Goal: Task Accomplishment & Management: Use online tool/utility

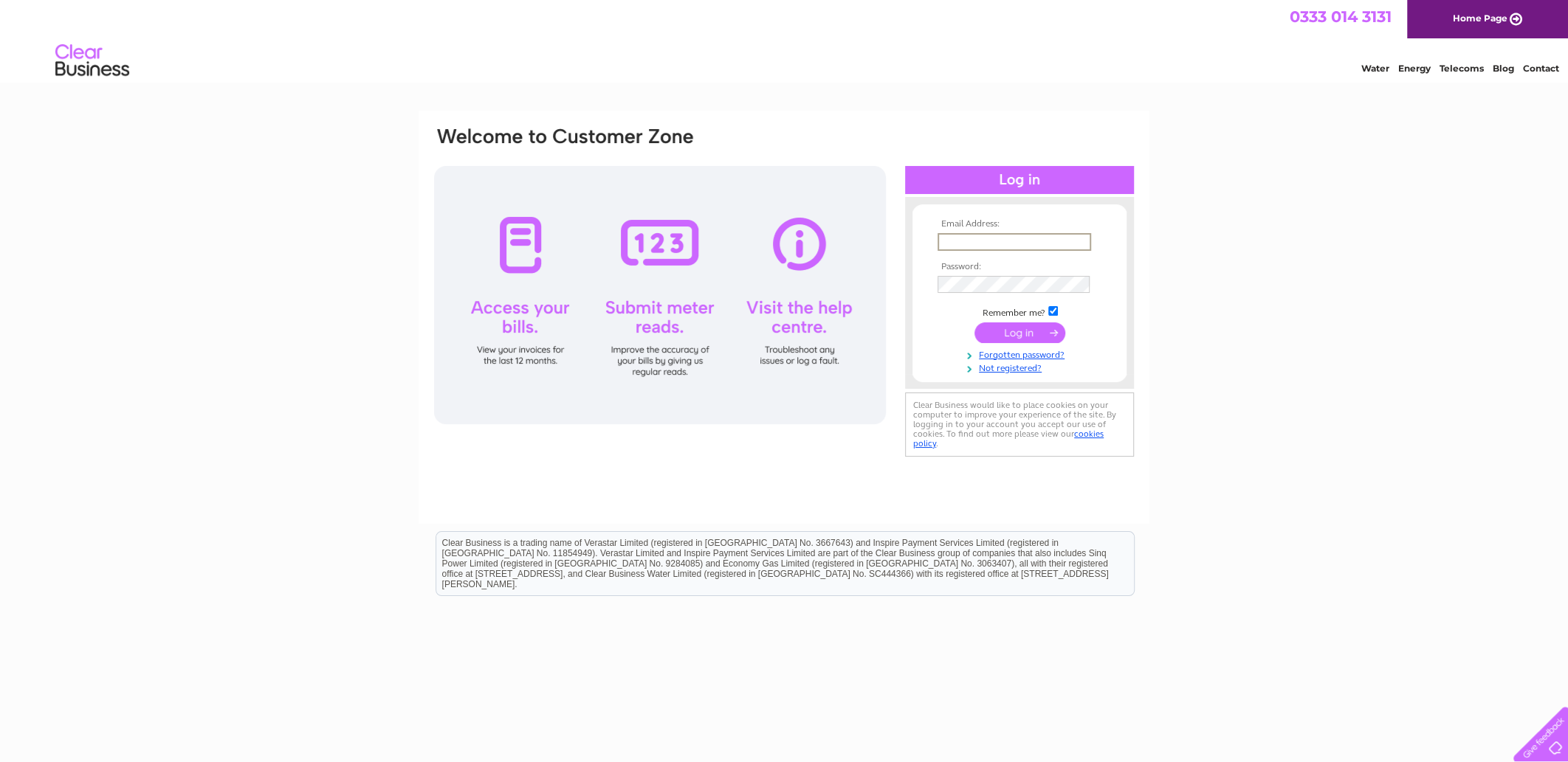
click at [973, 239] on input "text" at bounding box center [1014, 242] width 153 height 17
type input "jamesfarish@hotmail.co.uk"
click at [1026, 338] on input "submit" at bounding box center [1019, 331] width 91 height 21
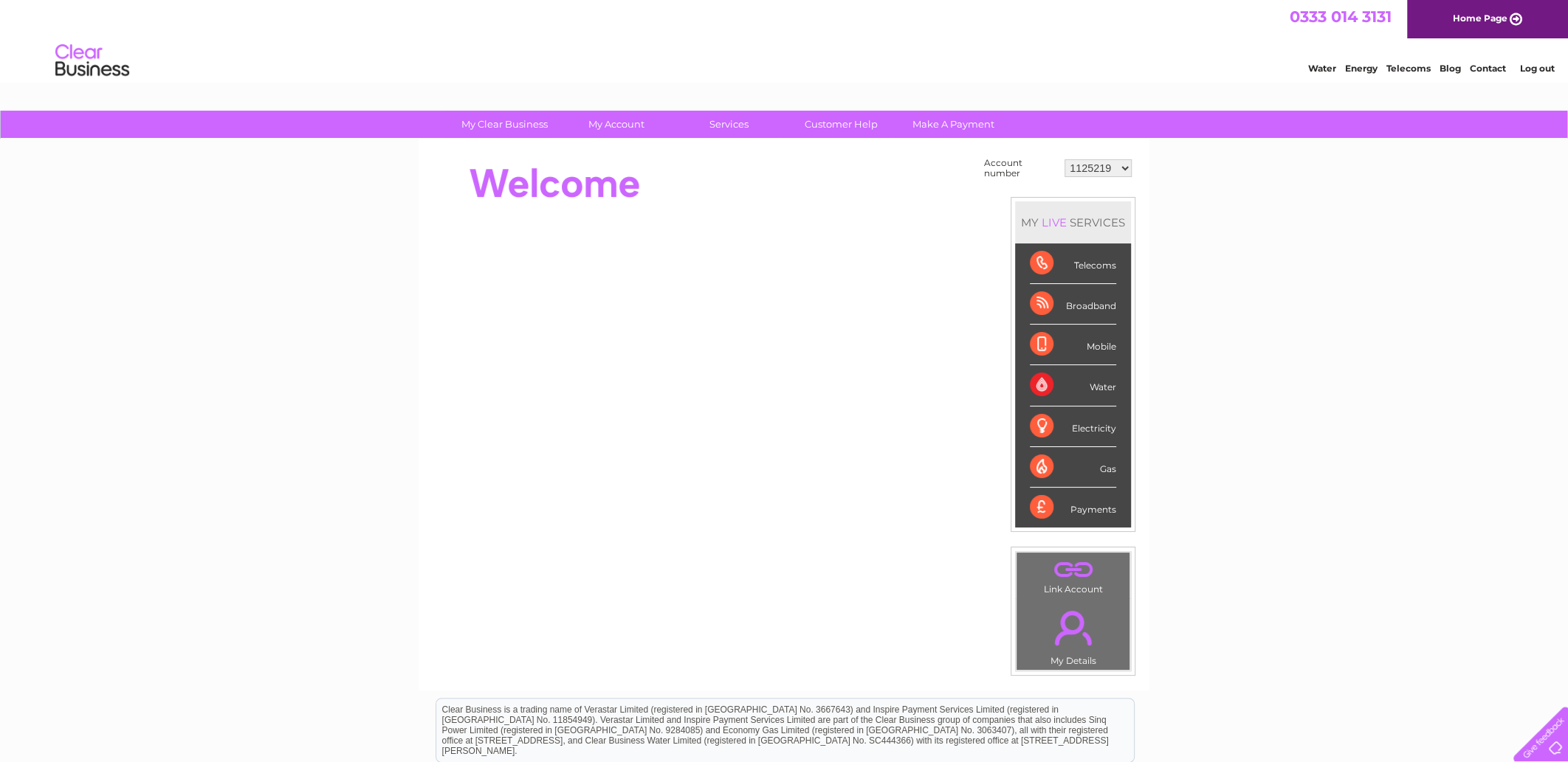
click at [1128, 167] on select "1125219 30309024" at bounding box center [1098, 168] width 67 height 17
select select "30309024"
click at [1065, 160] on select "1125219 30309024" at bounding box center [1098, 168] width 67 height 17
click at [1106, 386] on div "Water" at bounding box center [1072, 385] width 86 height 40
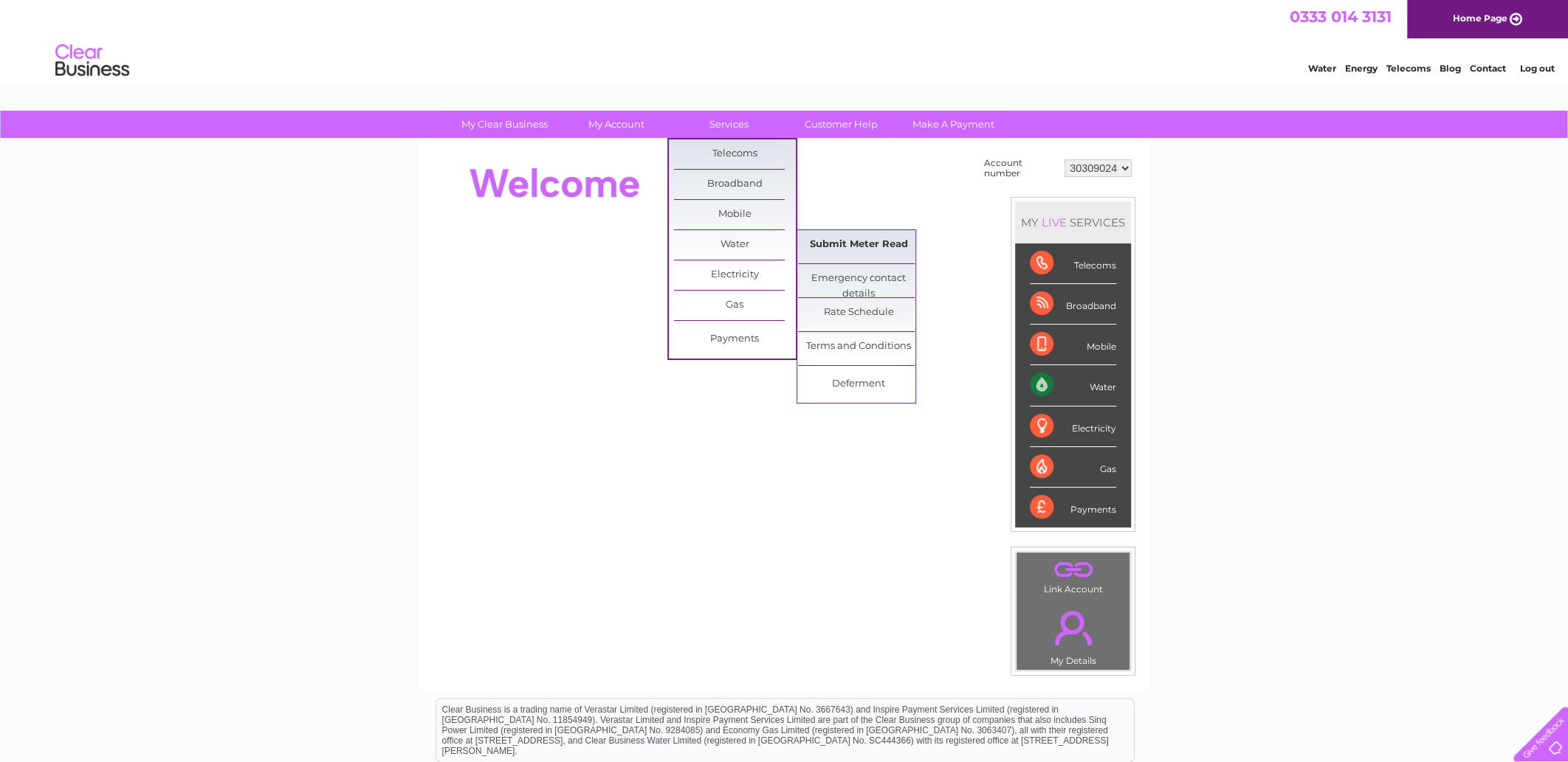
click at [851, 243] on link "Submit Meter Read" at bounding box center [859, 244] width 122 height 29
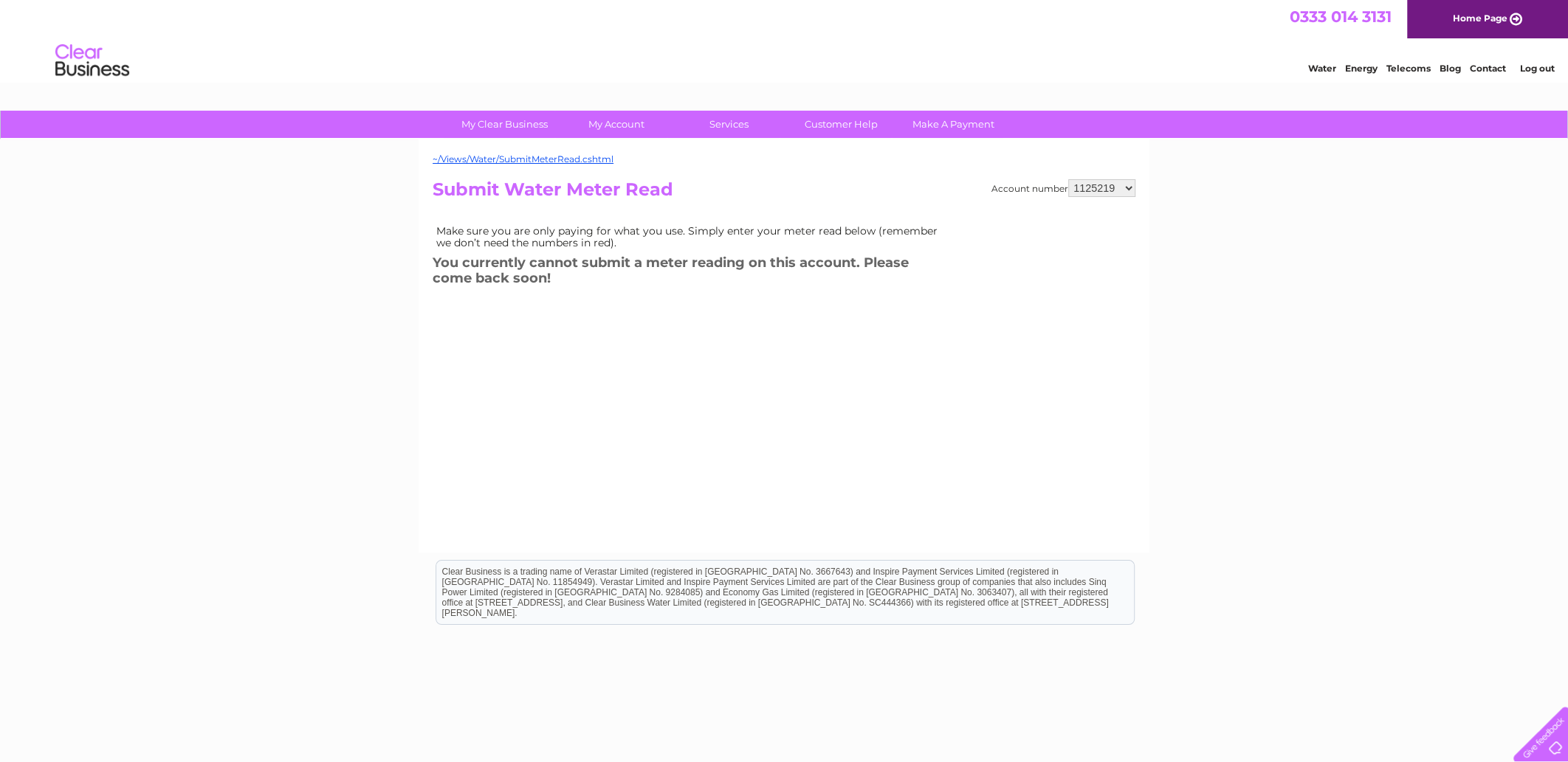
click at [1128, 186] on select "1125219 30309024" at bounding box center [1101, 188] width 67 height 17
select select "30309024"
click at [1069, 179] on select "1125219 30309024" at bounding box center [1101, 188] width 67 height 17
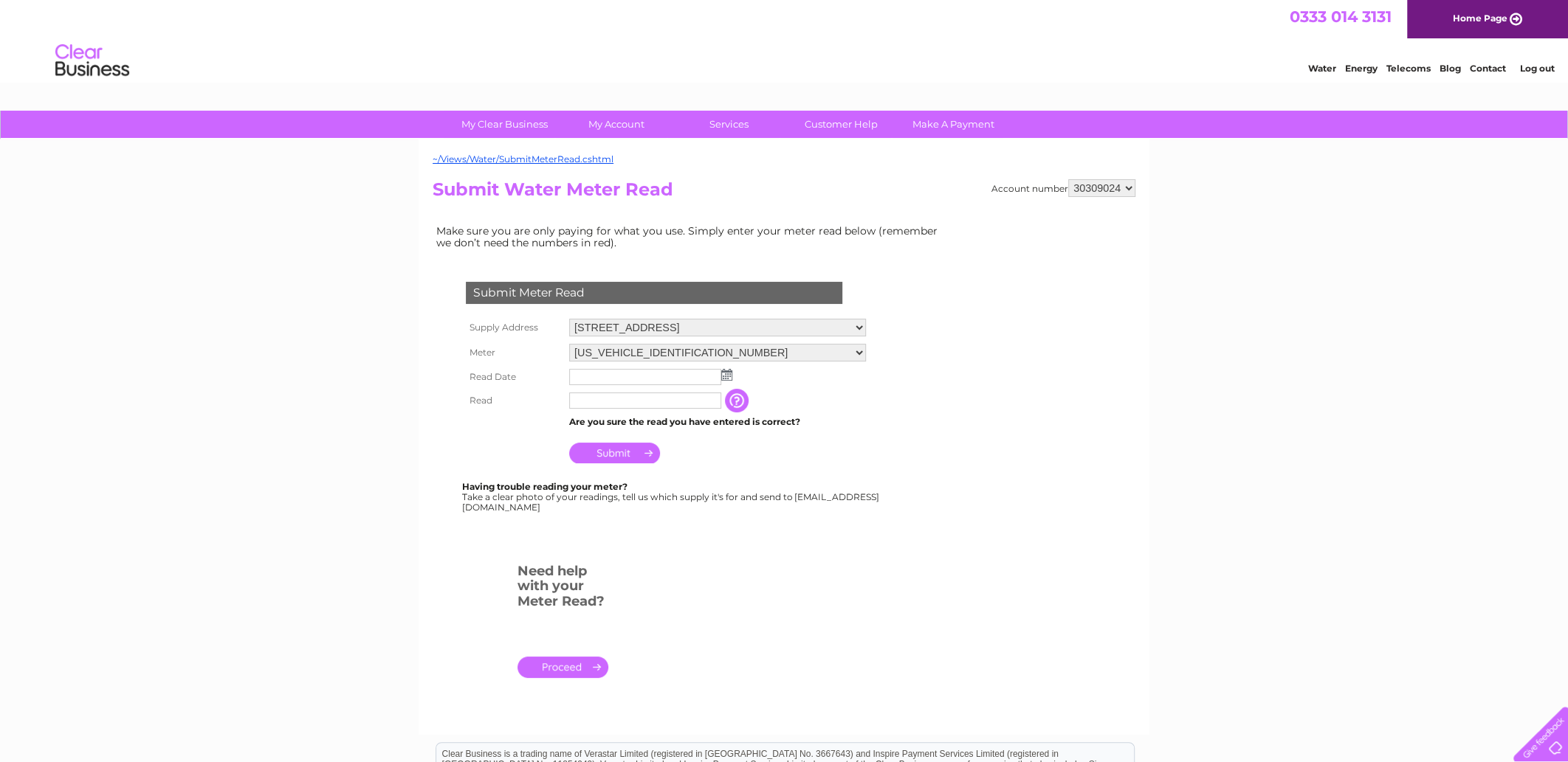
click at [727, 372] on img at bounding box center [727, 375] width 11 height 12
click at [632, 506] on link "26" at bounding box center [629, 504] width 21 height 15
type input "2025/08/26"
click at [632, 401] on input "text" at bounding box center [646, 402] width 153 height 17
type input "00460"
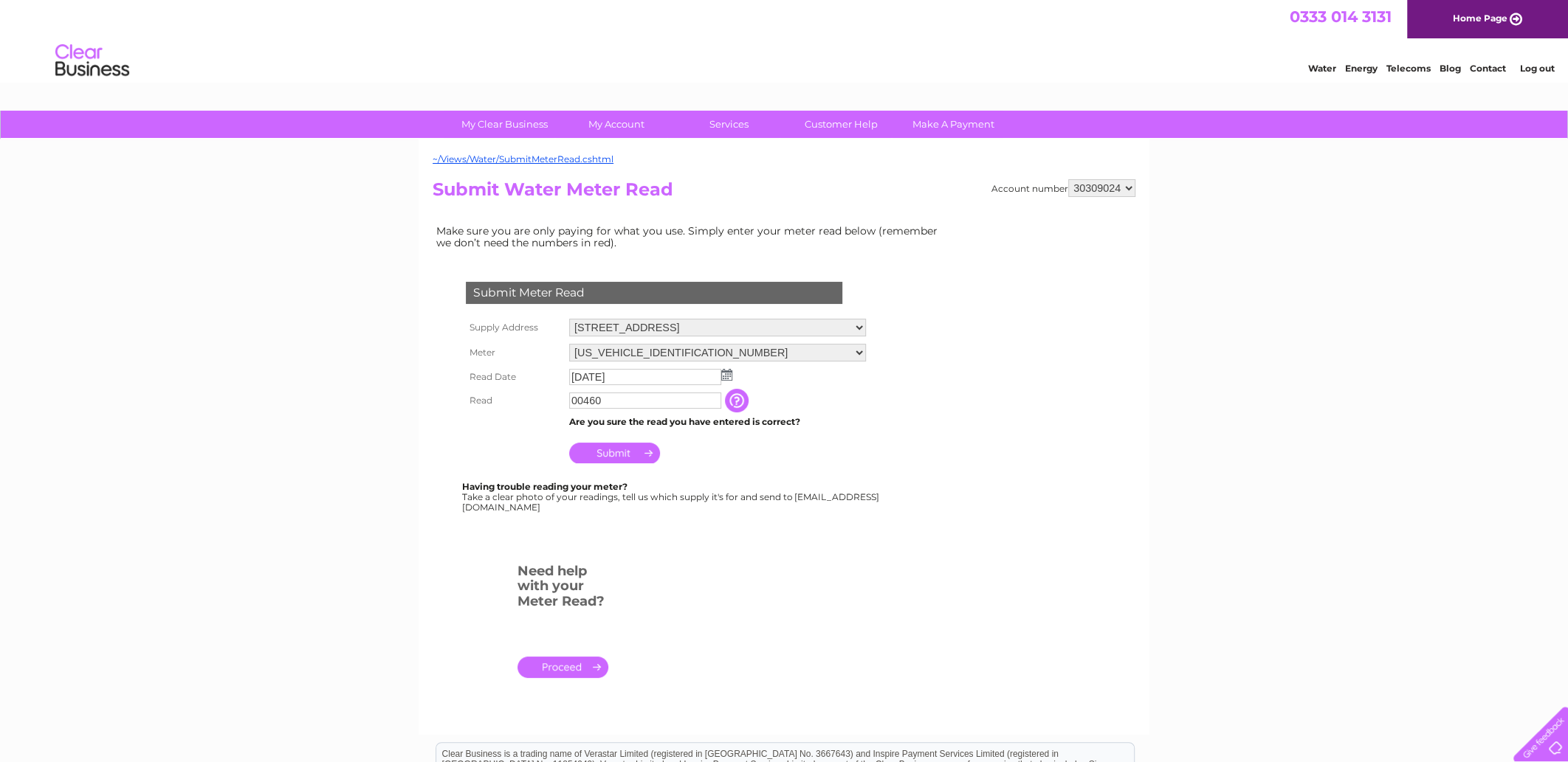
click at [619, 453] on input "Submit" at bounding box center [614, 453] width 91 height 21
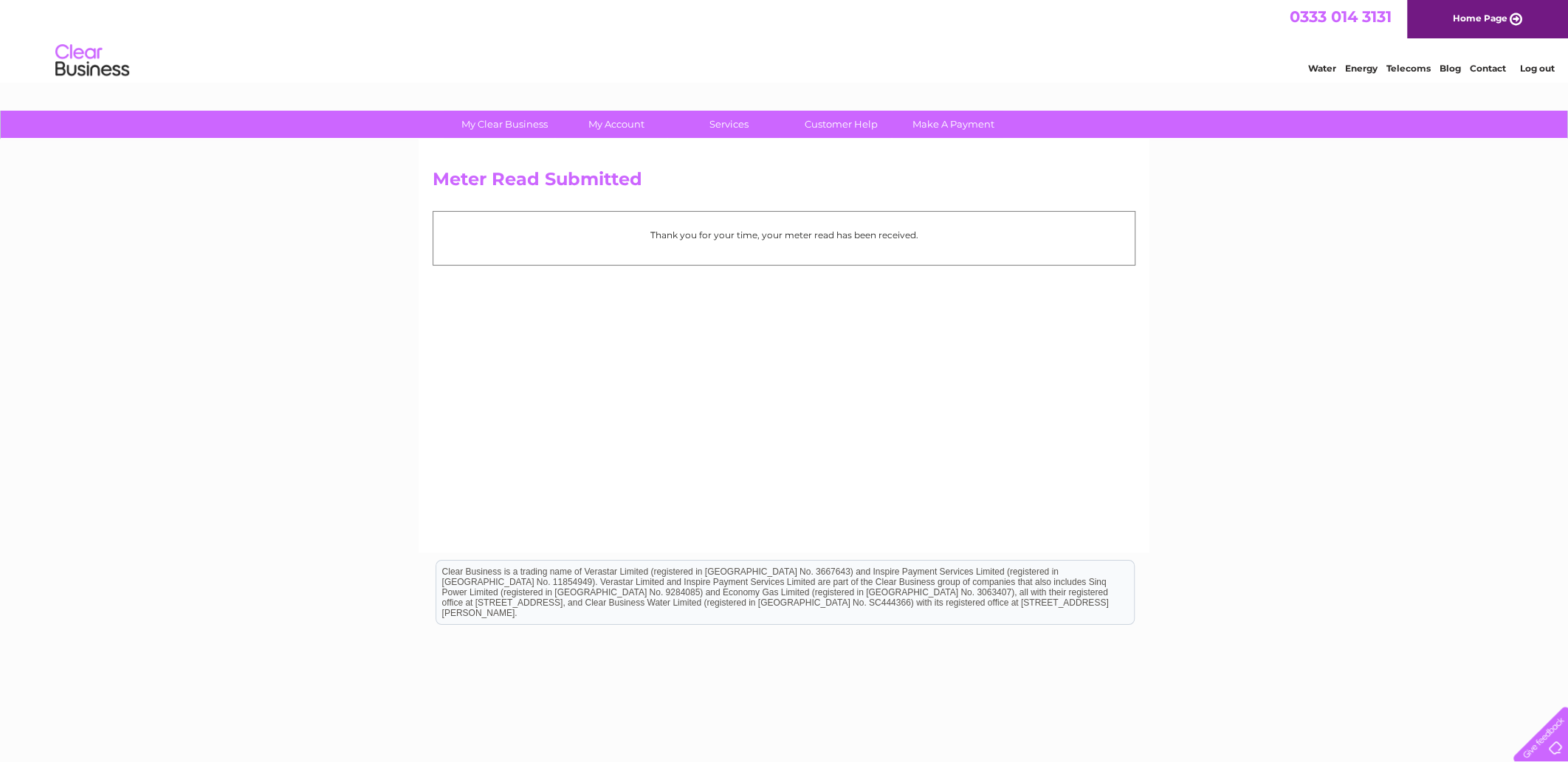
click at [1529, 65] on link "Log out" at bounding box center [1536, 68] width 35 height 11
